Goal: Transaction & Acquisition: Book appointment/travel/reservation

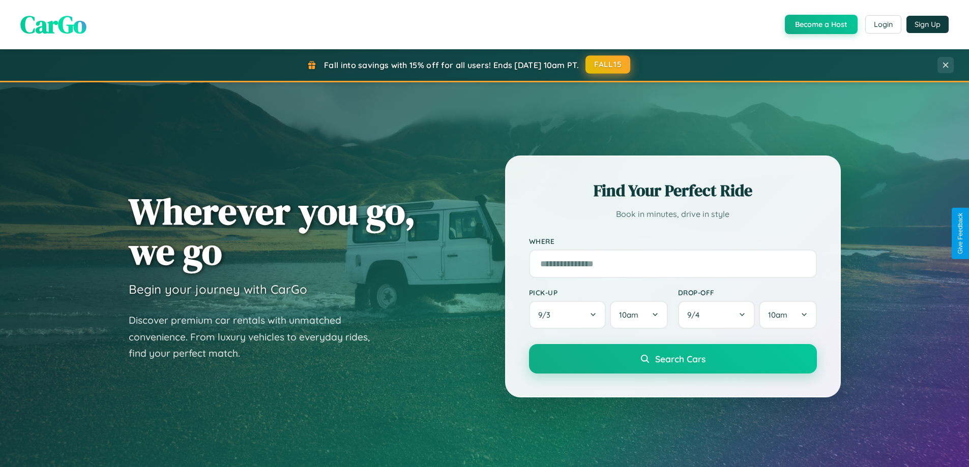
click at [608, 65] on button "FALL15" at bounding box center [607, 64] width 45 height 18
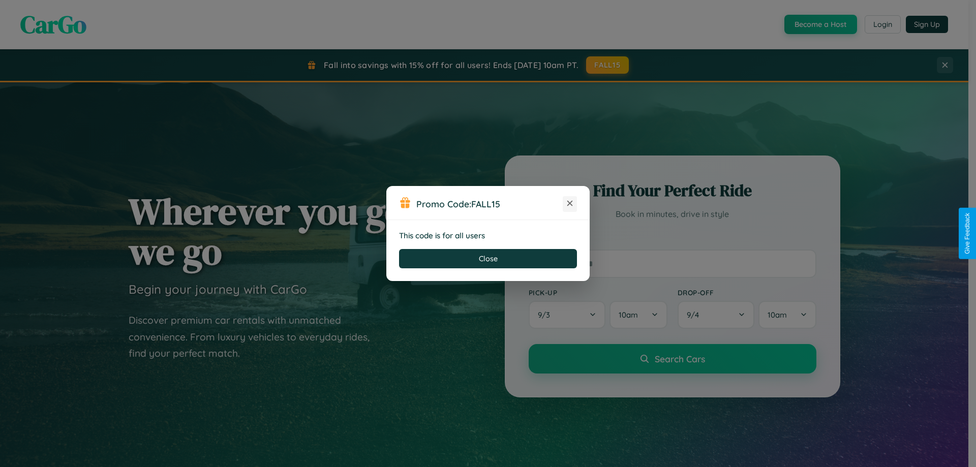
click at [570, 204] on icon at bounding box center [570, 203] width 10 height 10
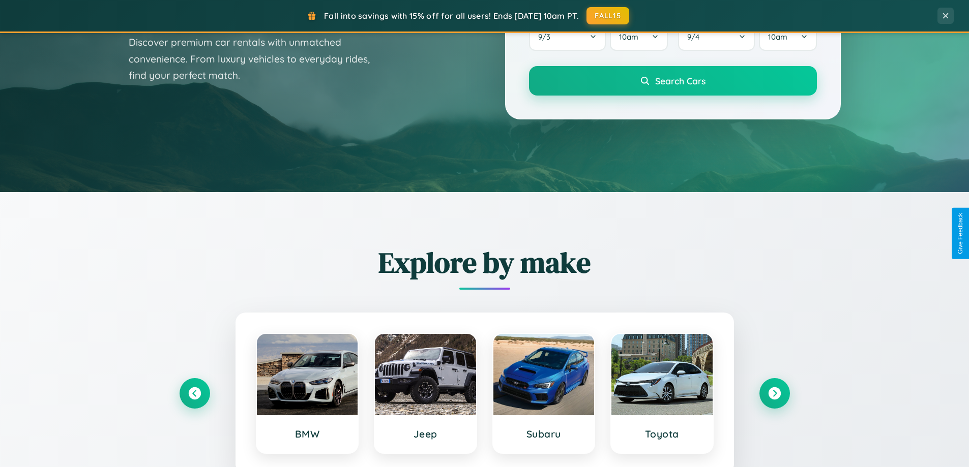
scroll to position [438, 0]
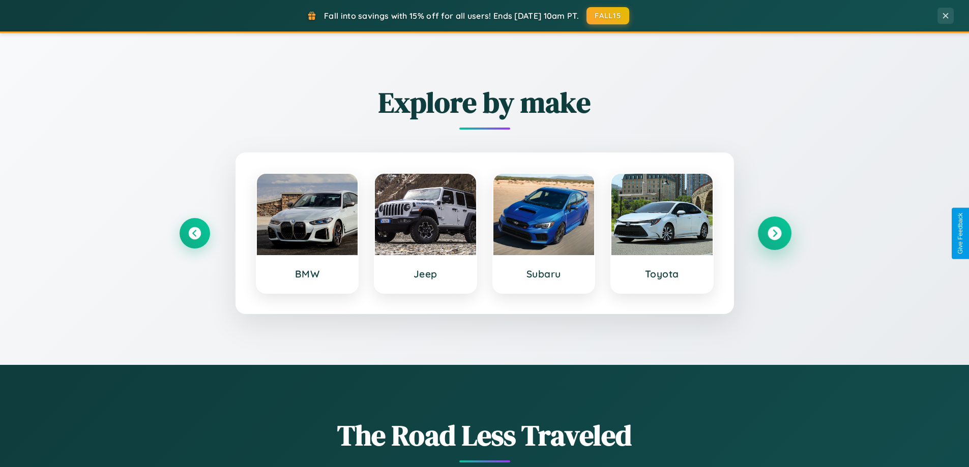
click at [774, 233] on icon at bounding box center [774, 234] width 14 height 14
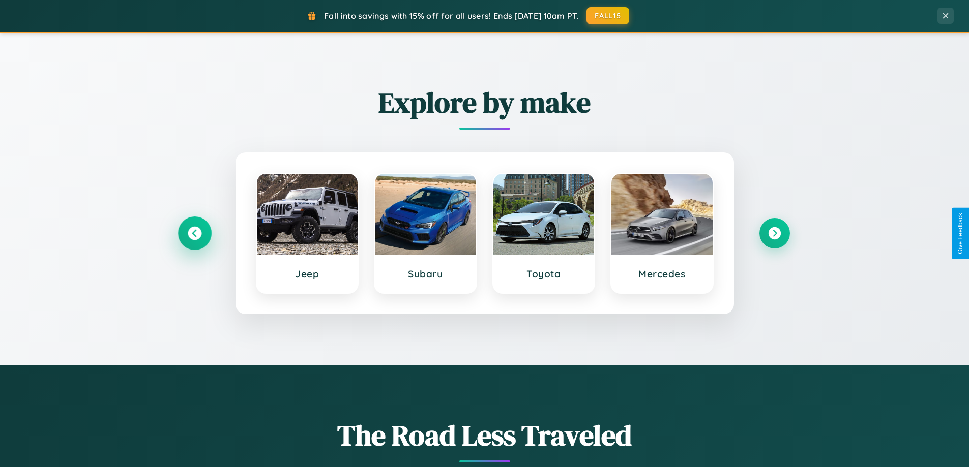
click at [194, 233] on icon at bounding box center [195, 234] width 14 height 14
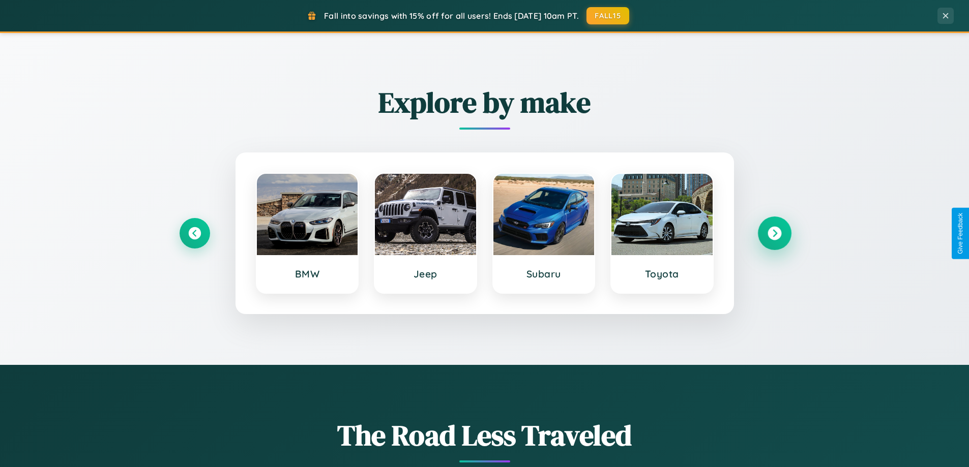
click at [774, 233] on icon at bounding box center [774, 234] width 14 height 14
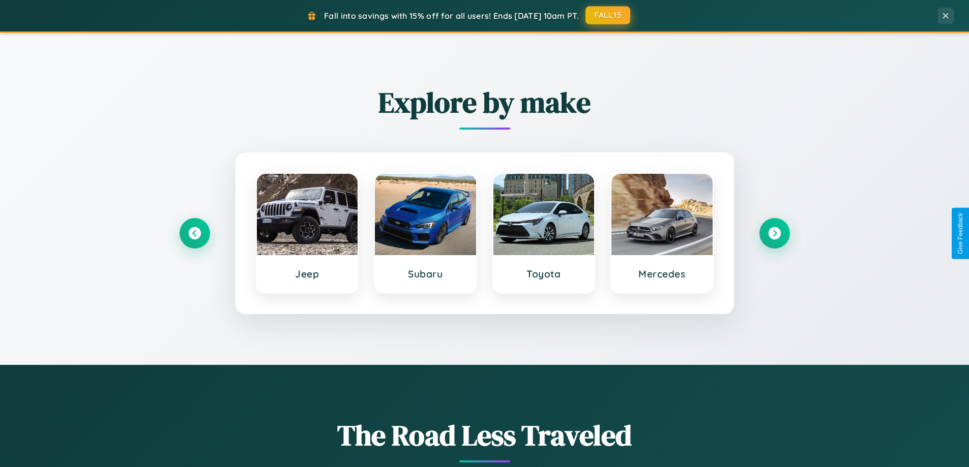
click at [608, 15] on button "FALL15" at bounding box center [607, 15] width 45 height 18
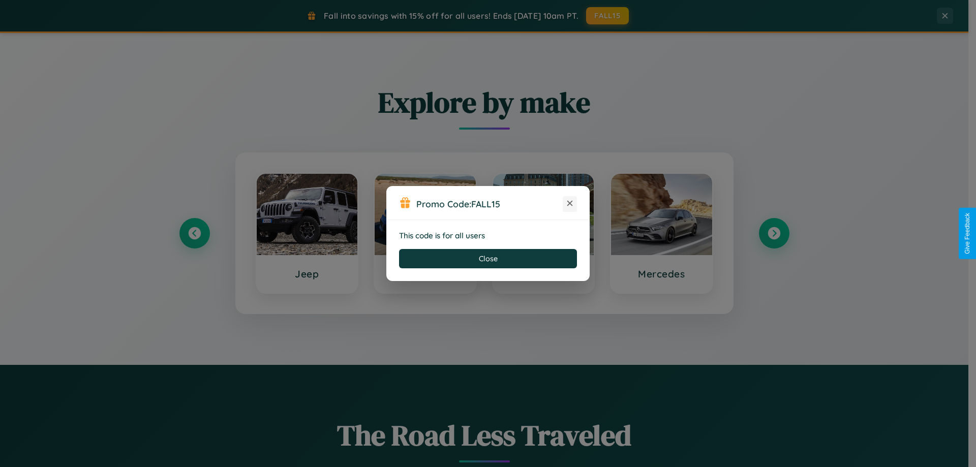
click at [570, 204] on icon at bounding box center [570, 203] width 10 height 10
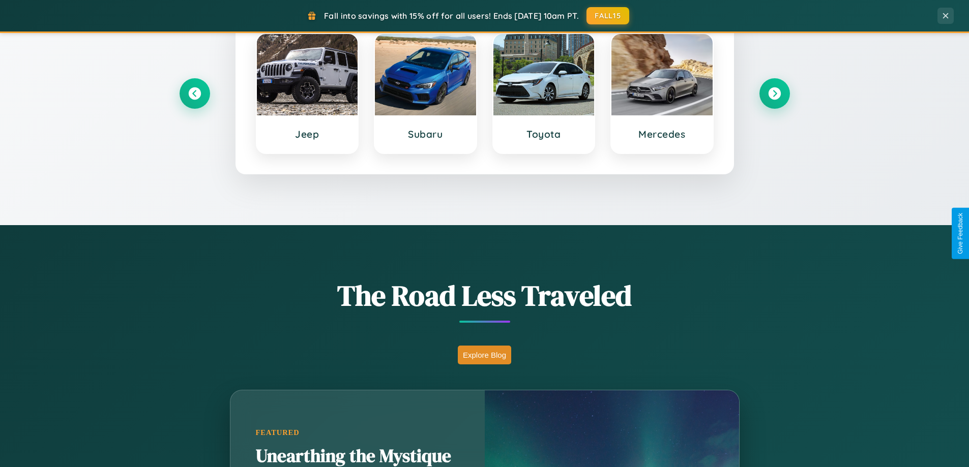
scroll to position [1634, 0]
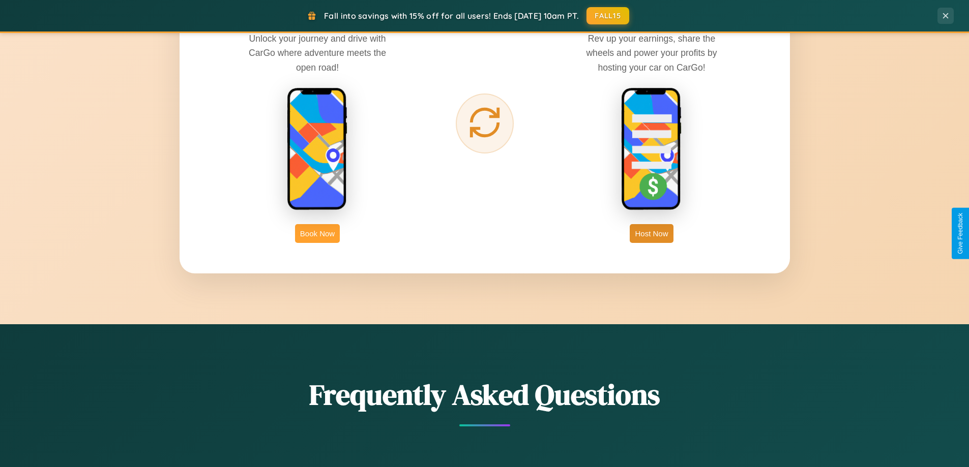
click at [317, 233] on button "Book Now" at bounding box center [317, 233] width 45 height 19
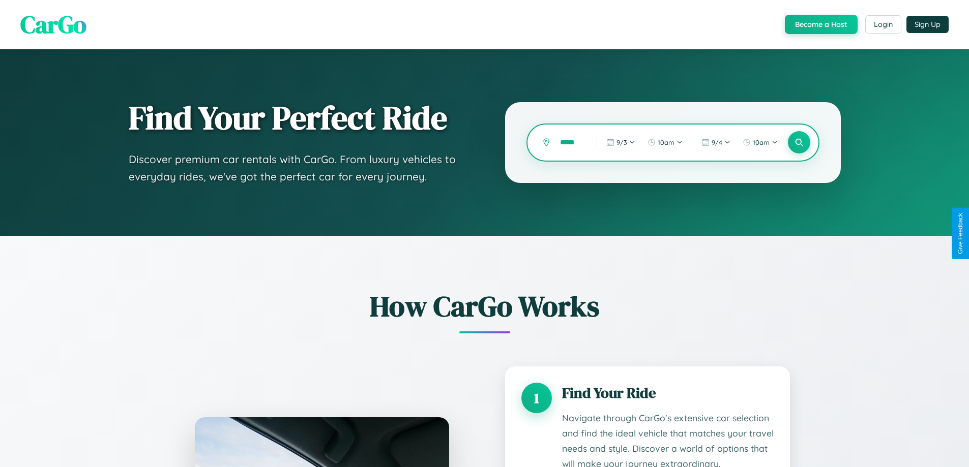
type input "******"
